Goal: Entertainment & Leisure: Browse casually

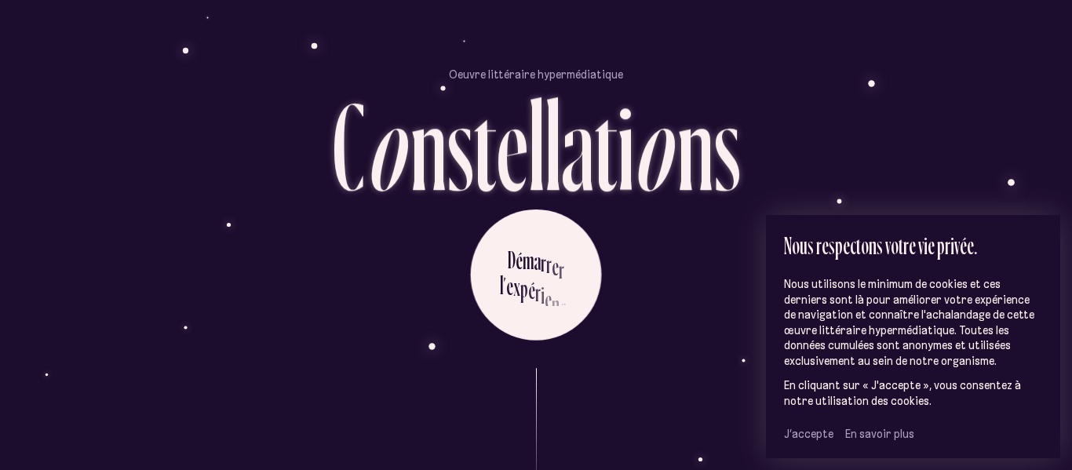
click at [792, 432] on span "J’accepte" at bounding box center [808, 434] width 49 height 14
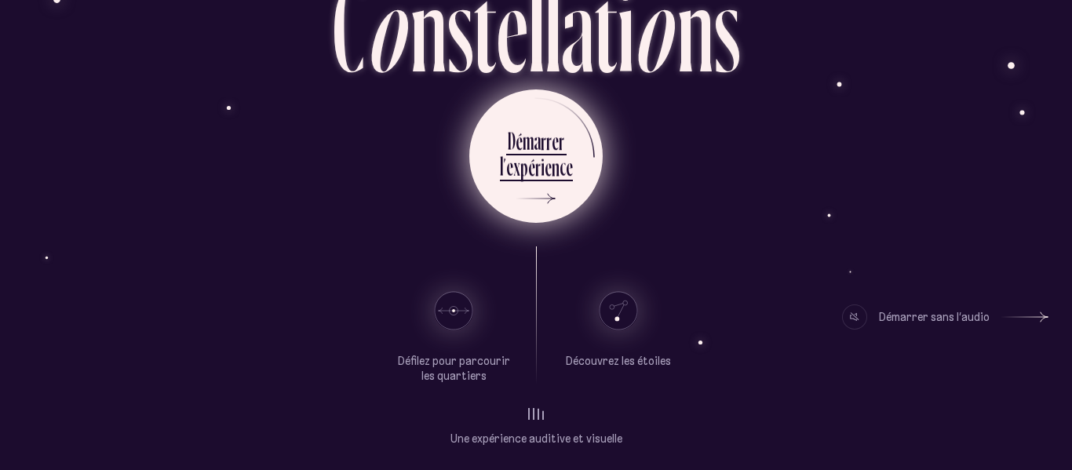
scroll to position [116, 0]
click at [551, 155] on div "n" at bounding box center [555, 167] width 8 height 31
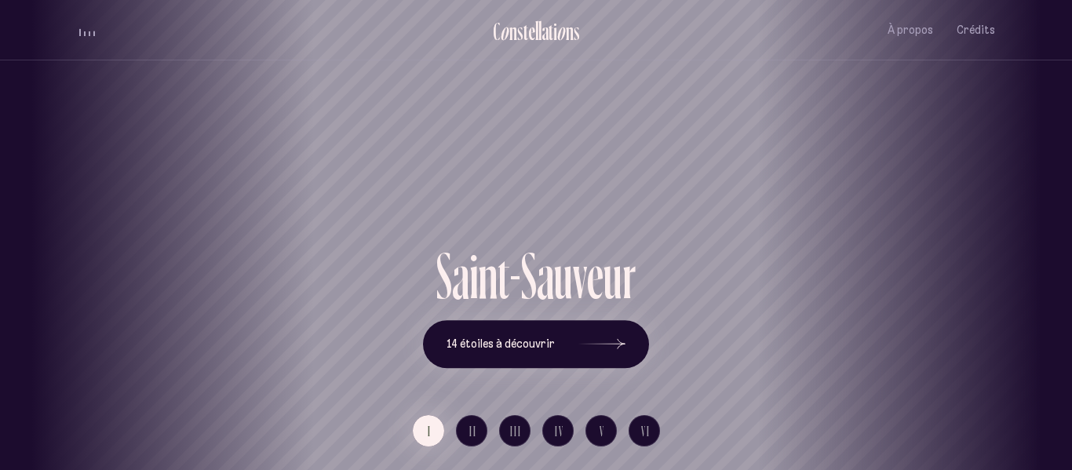
click at [551, 155] on h1 "Saint-Sauveur" at bounding box center [535, 187] width 1001 height 65
click at [485, 351] on button "14 étoiles à découvrir" at bounding box center [536, 344] width 226 height 49
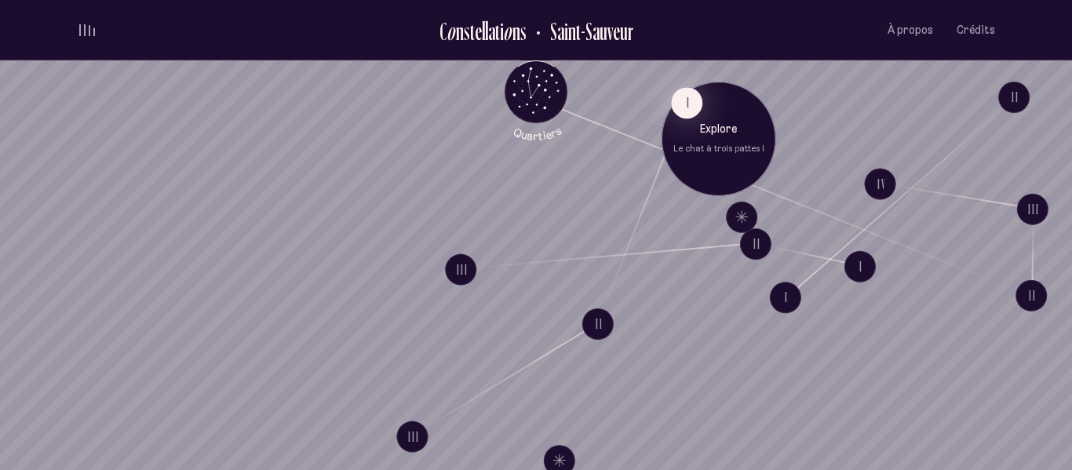
click at [694, 140] on div "Explore Le chat à trois pattes I" at bounding box center [718, 139] width 91 height 34
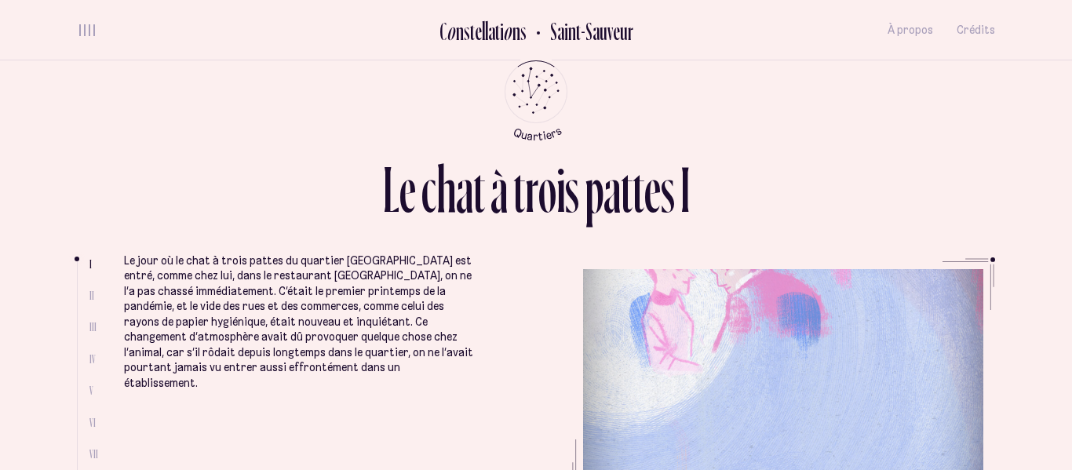
click at [91, 294] on span "II" at bounding box center [91, 295] width 5 height 13
click at [533, 107] on icon "Quartiers" at bounding box center [536, 117] width 92 height 48
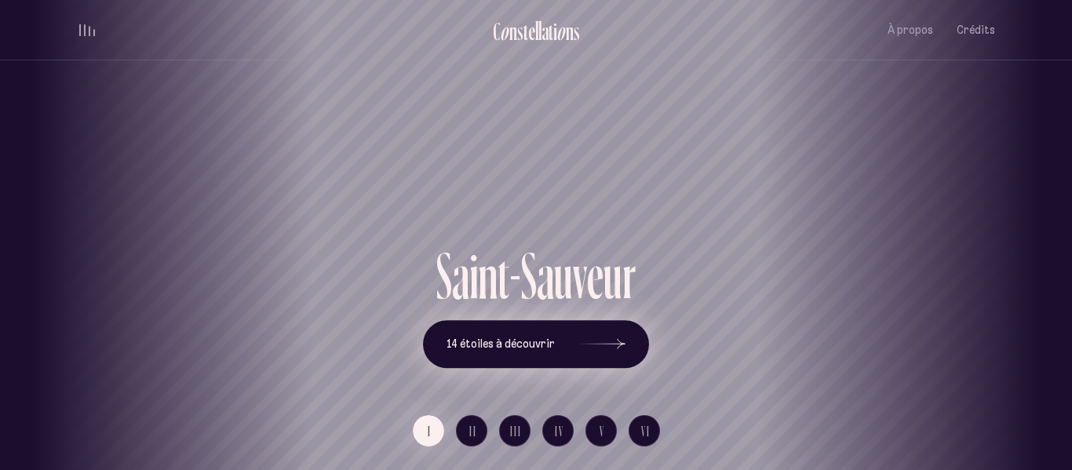
click at [525, 340] on span "14 étoiles à découvrir" at bounding box center [500, 343] width 108 height 13
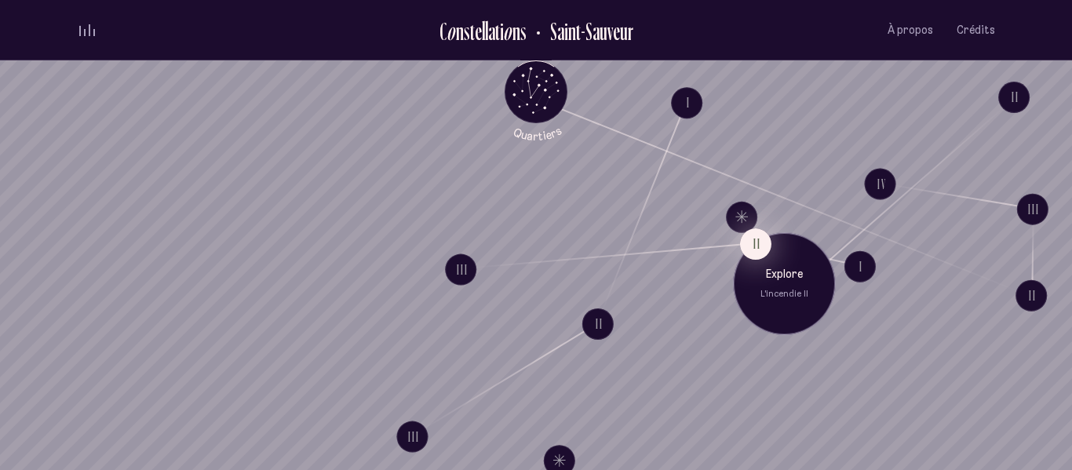
click at [753, 241] on button "II" at bounding box center [755, 243] width 31 height 31
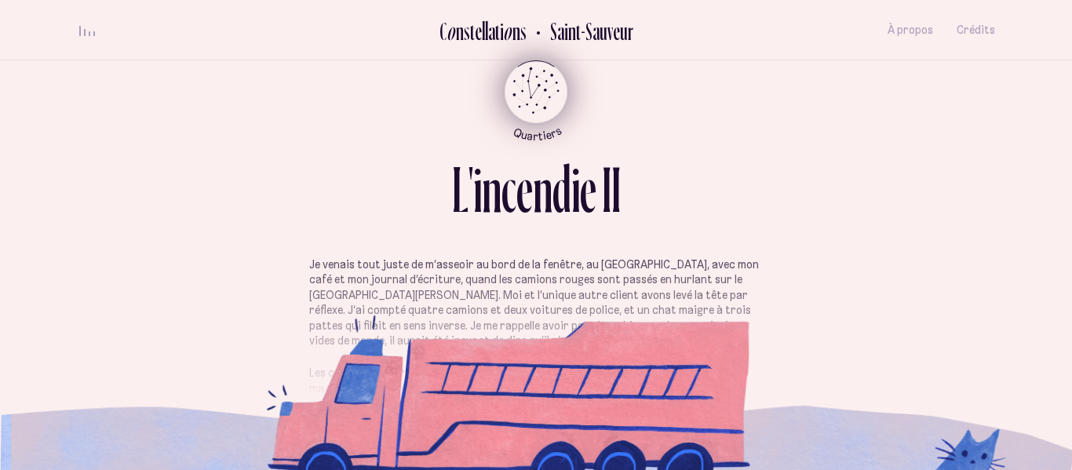
click at [543, 104] on icon "Quartiers" at bounding box center [536, 117] width 92 height 48
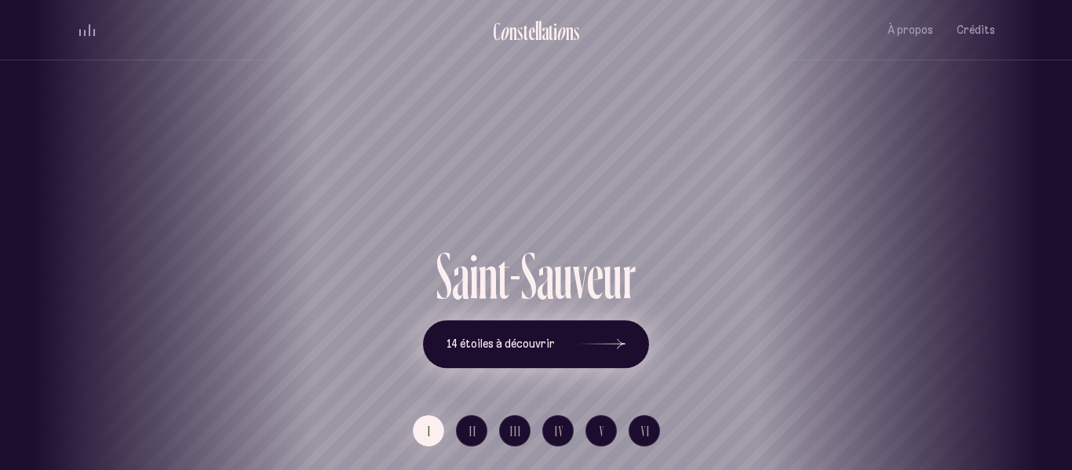
click at [551, 353] on button "14 étoiles à découvrir" at bounding box center [536, 344] width 226 height 49
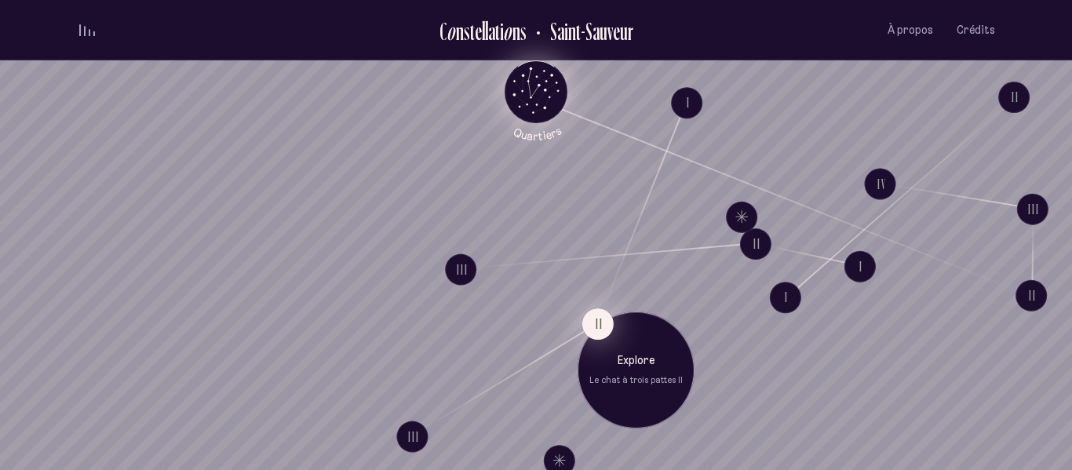
click at [592, 319] on button "II" at bounding box center [597, 323] width 31 height 31
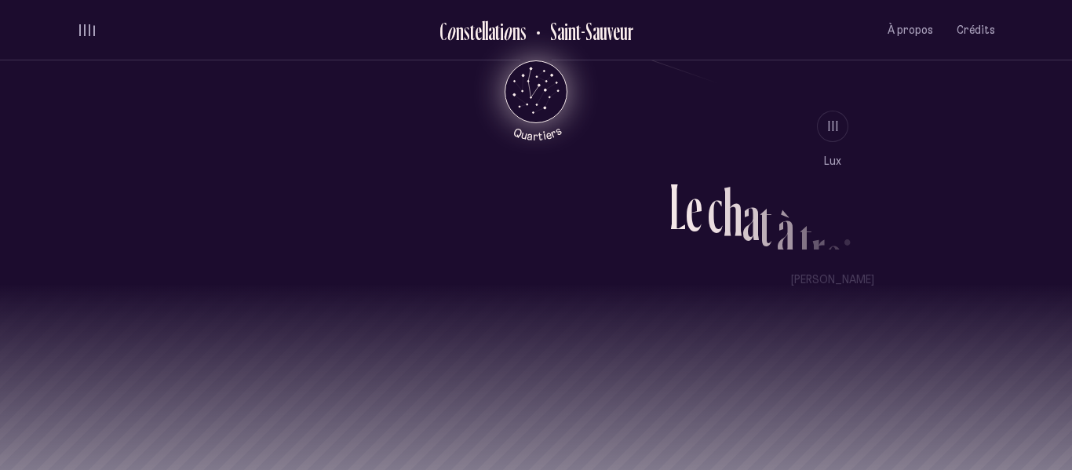
scroll to position [1417, 0]
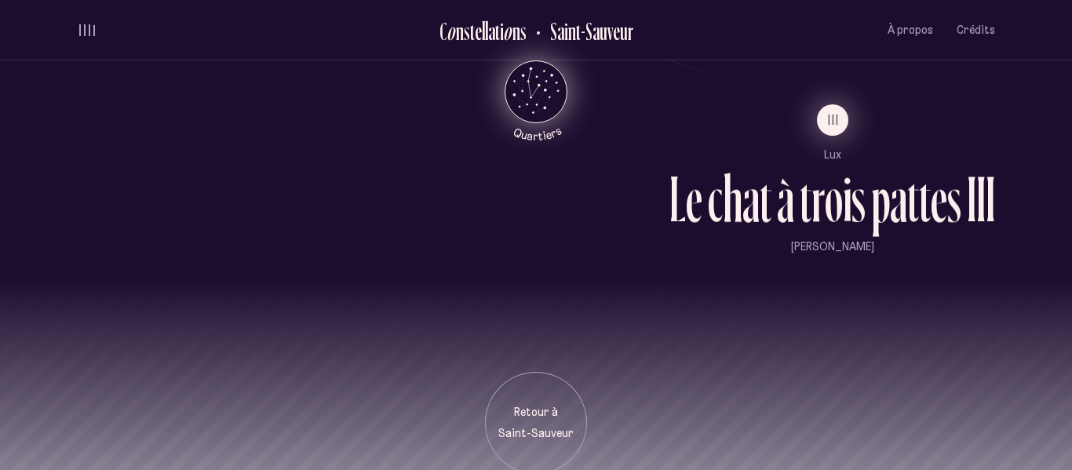
click at [828, 126] on span "III" at bounding box center [834, 119] width 12 height 13
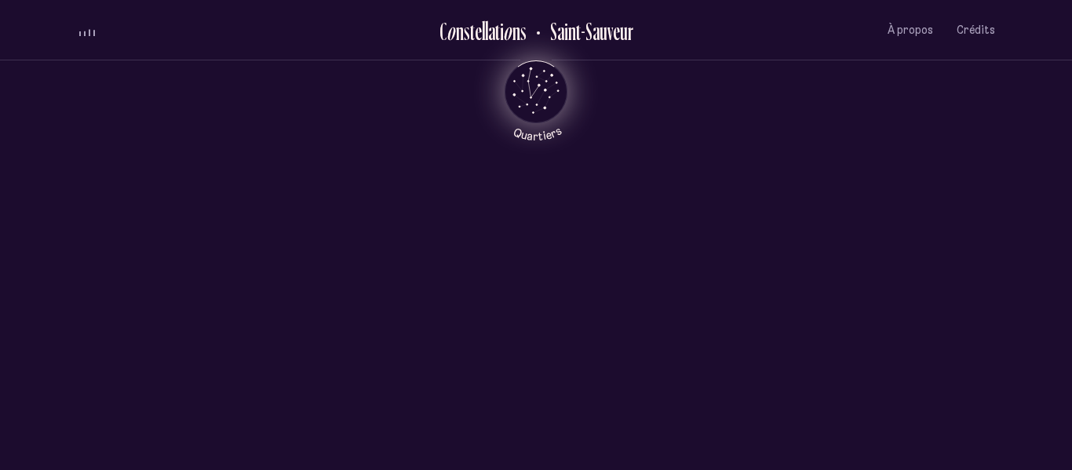
scroll to position [0, 0]
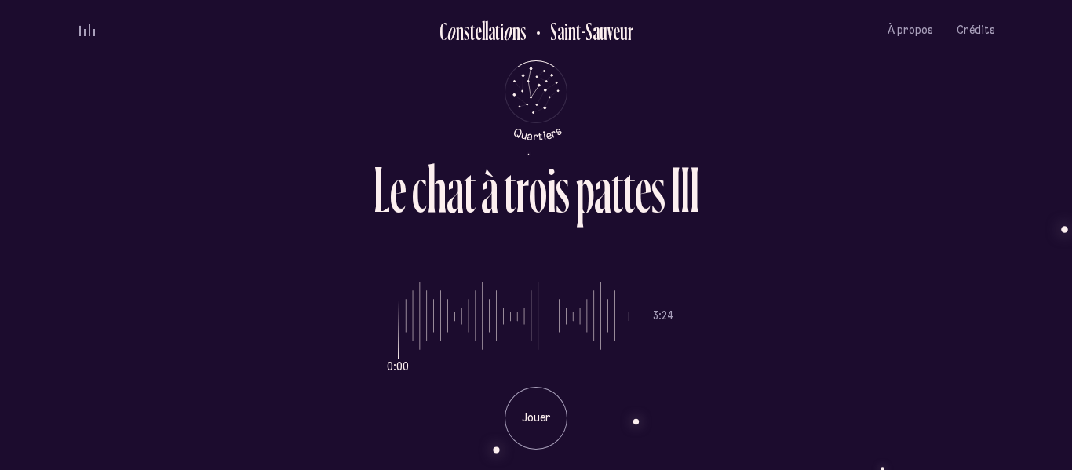
click at [537, 91] on icon "Retour au menu principal" at bounding box center [535, 90] width 47 height 47
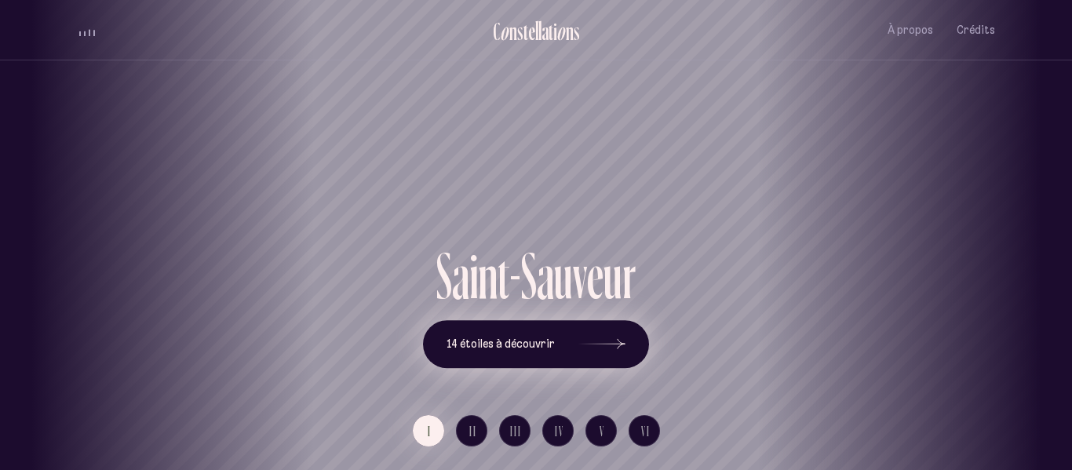
click at [505, 344] on span "14 étoiles à découvrir" at bounding box center [500, 343] width 108 height 13
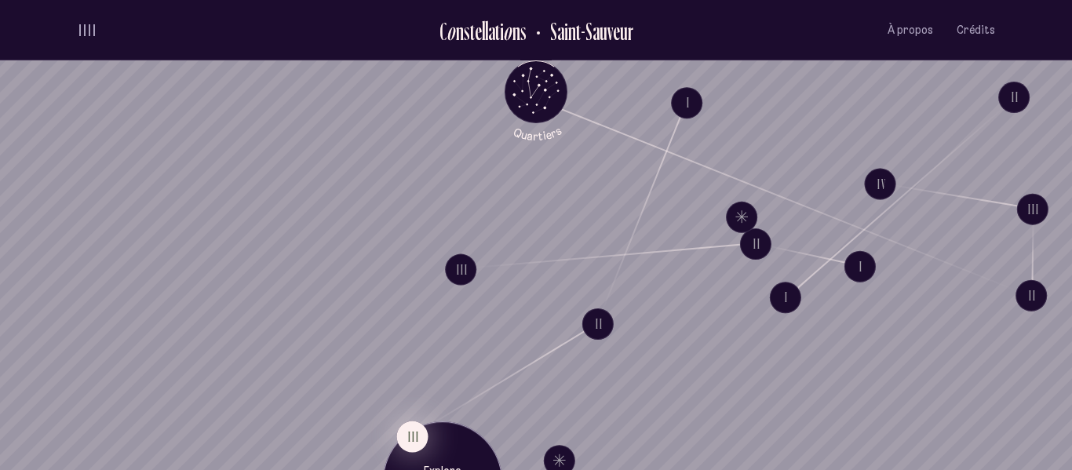
click at [422, 434] on button "III" at bounding box center [411, 435] width 31 height 31
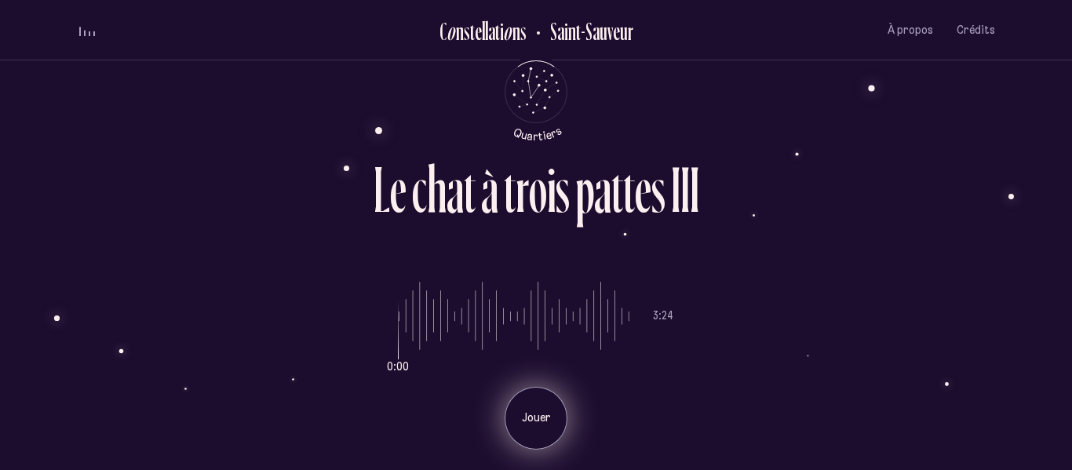
click at [534, 424] on p "Jouer" at bounding box center [535, 418] width 39 height 16
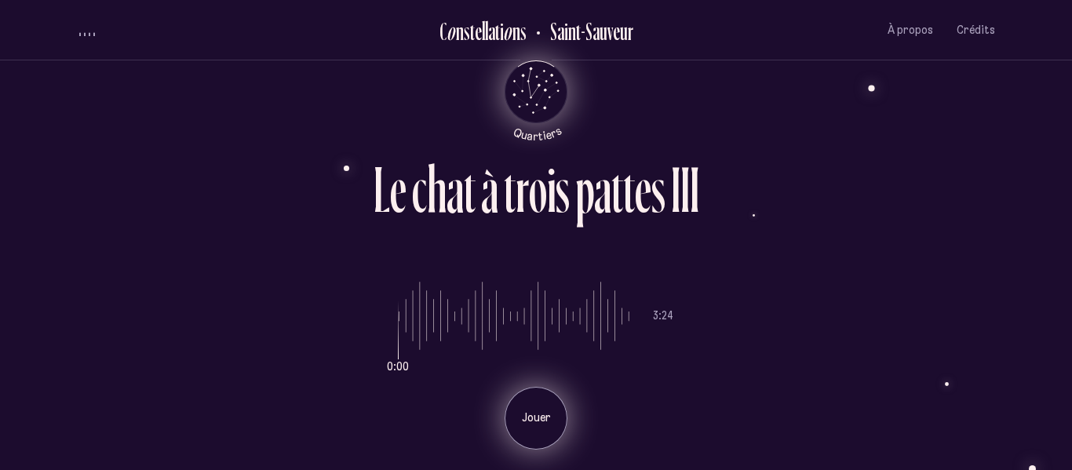
click at [550, 93] on icon "Quartiers" at bounding box center [536, 117] width 92 height 48
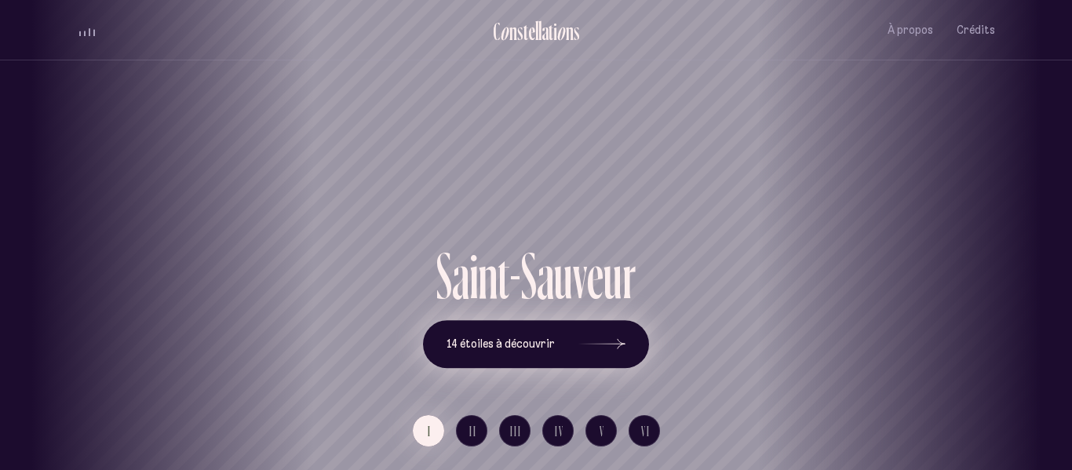
click at [471, 337] on span "14 étoiles à découvrir" at bounding box center [500, 343] width 108 height 13
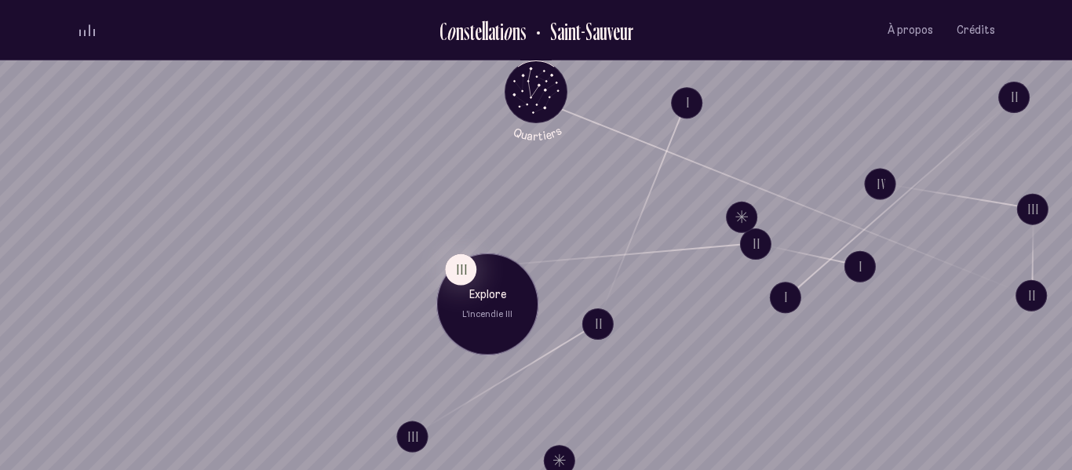
click at [485, 293] on p "Explore" at bounding box center [487, 295] width 78 height 16
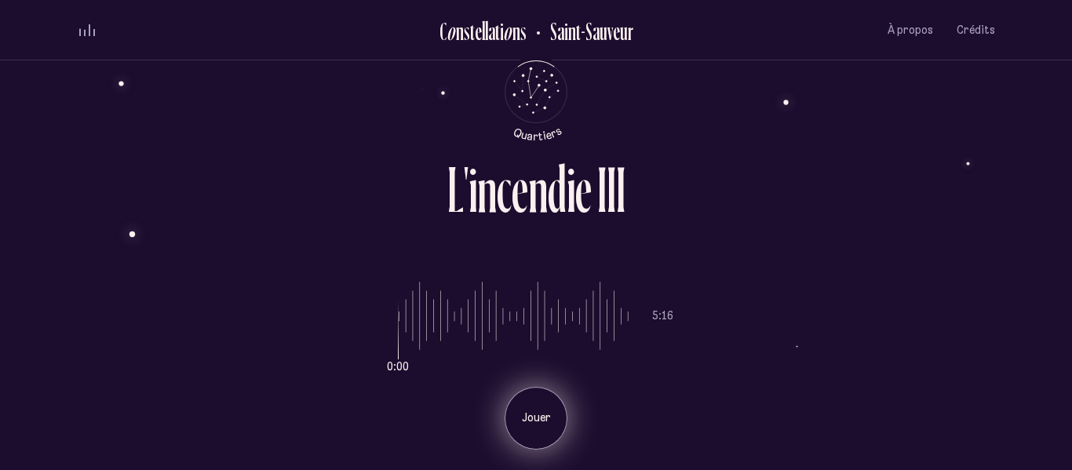
click at [515, 388] on div "Jouer" at bounding box center [535, 418] width 63 height 63
click at [528, 428] on div "Jouer" at bounding box center [535, 418] width 63 height 63
click at [541, 80] on icon "Retour au menu principal" at bounding box center [535, 90] width 47 height 47
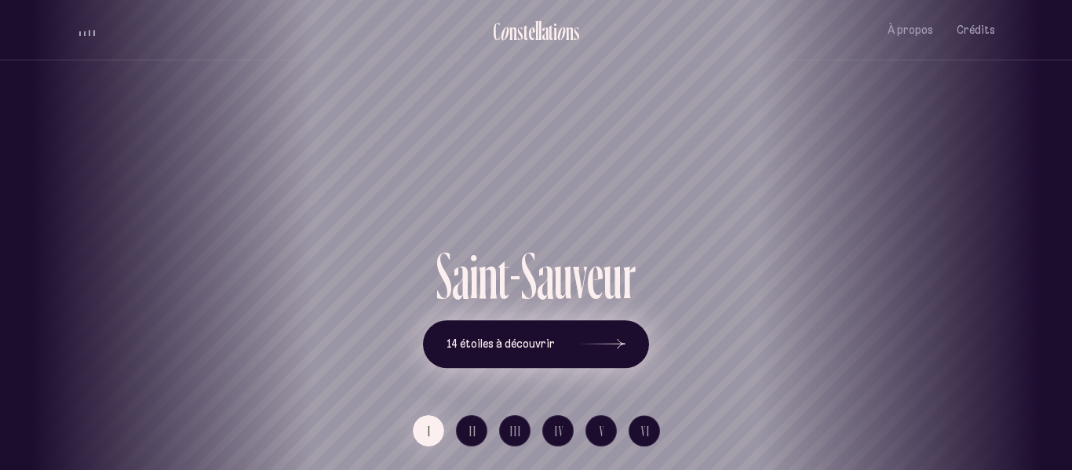
click at [524, 337] on span "14 étoiles à découvrir" at bounding box center [500, 343] width 108 height 13
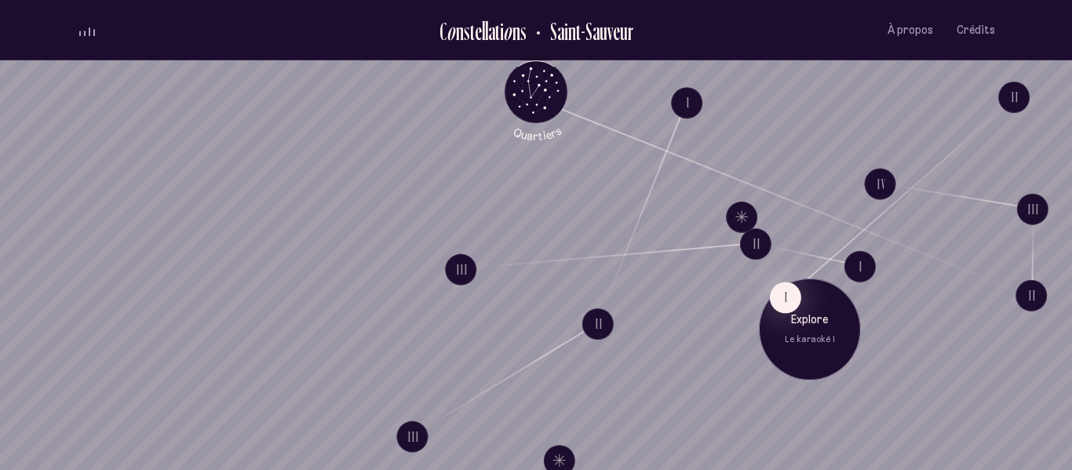
click at [800, 333] on p "Le karaoké I" at bounding box center [809, 339] width 78 height 13
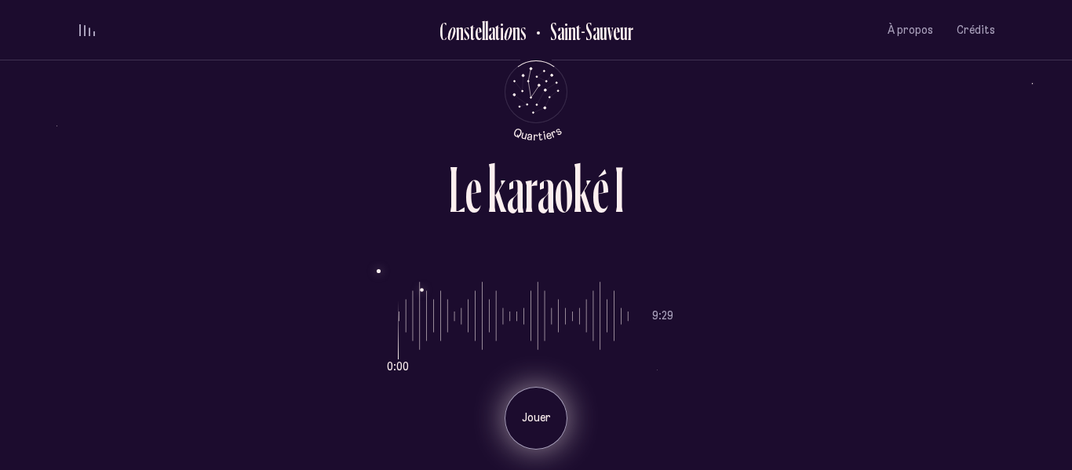
click at [535, 432] on div "Jouer" at bounding box center [535, 418] width 63 height 63
click at [522, 437] on div "Pause" at bounding box center [535, 418] width 63 height 63
